Goal: Task Accomplishment & Management: Use online tool/utility

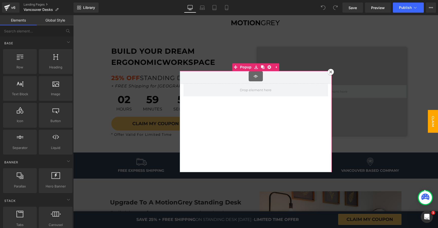
click at [330, 71] on div at bounding box center [331, 72] width 6 height 6
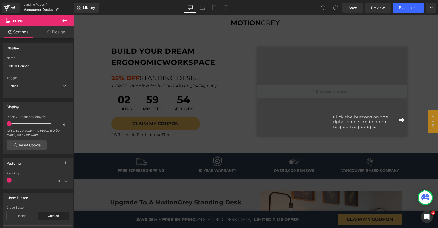
click at [320, 59] on div "Click the buttons on the right hand side to open respective popups." at bounding box center [255, 121] width 365 height 213
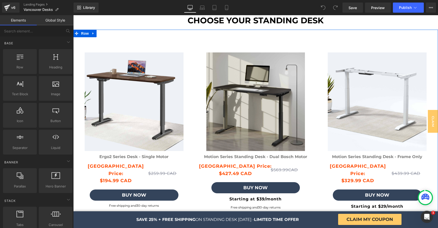
scroll to position [1273, 0]
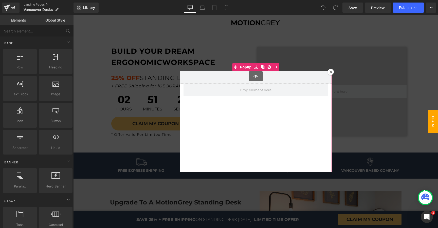
click at [329, 72] on icon at bounding box center [330, 71] width 3 height 3
